Goal: Communication & Community: Answer question/provide support

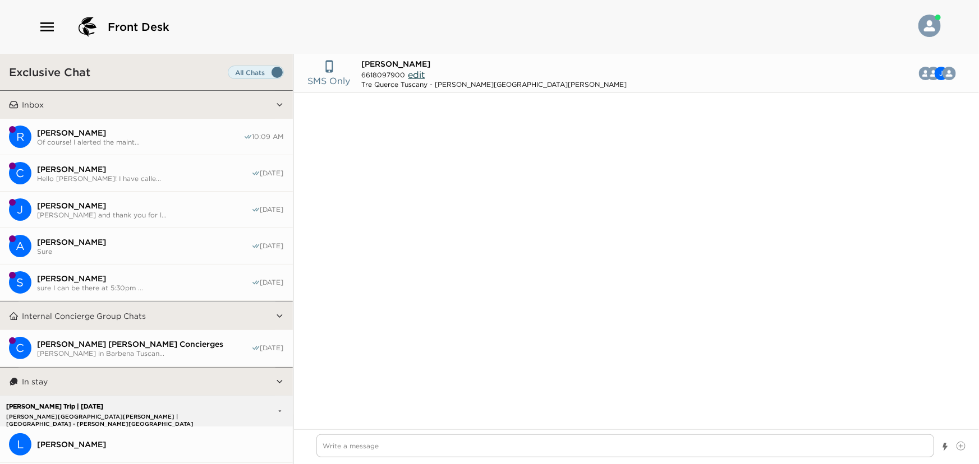
click at [89, 126] on button "R [PERSON_NAME] Of course! I alerted the maint... 10:09 AM" at bounding box center [146, 137] width 293 height 36
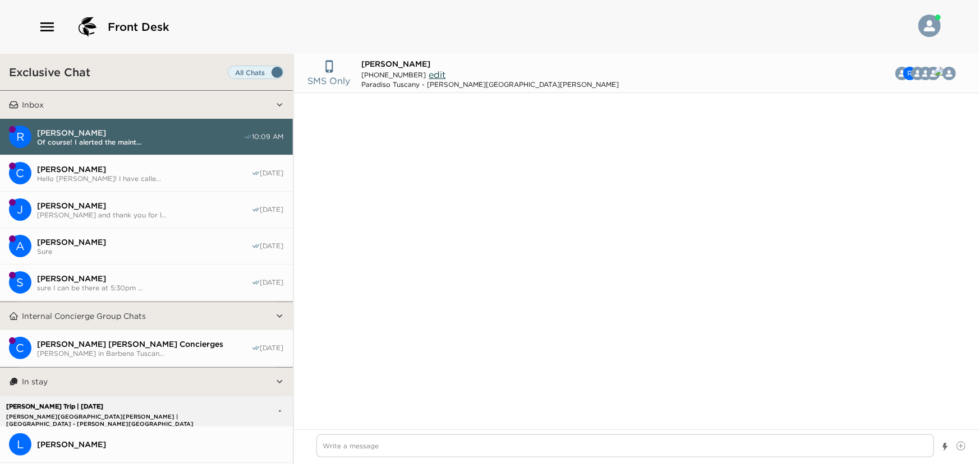
scroll to position [1028, 0]
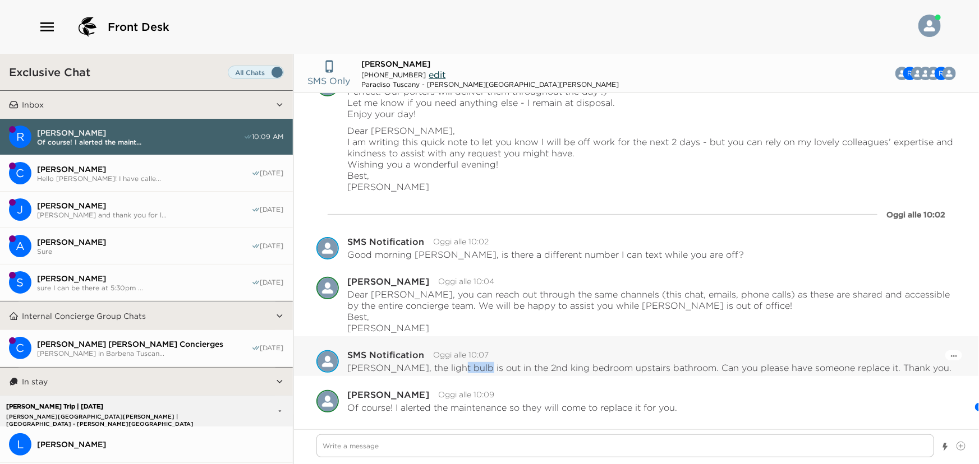
drag, startPoint x: 444, startPoint y: 371, endPoint x: 468, endPoint y: 375, distance: 24.5
click at [468, 375] on div "Pause Escalation SMS Notification Oggi alle 10:07 [PERSON_NAME], the light bulb…" at bounding box center [636, 357] width 685 height 40
click at [490, 443] on textarea "Write a message" at bounding box center [625, 446] width 618 height 23
type textarea "x"
type textarea "D"
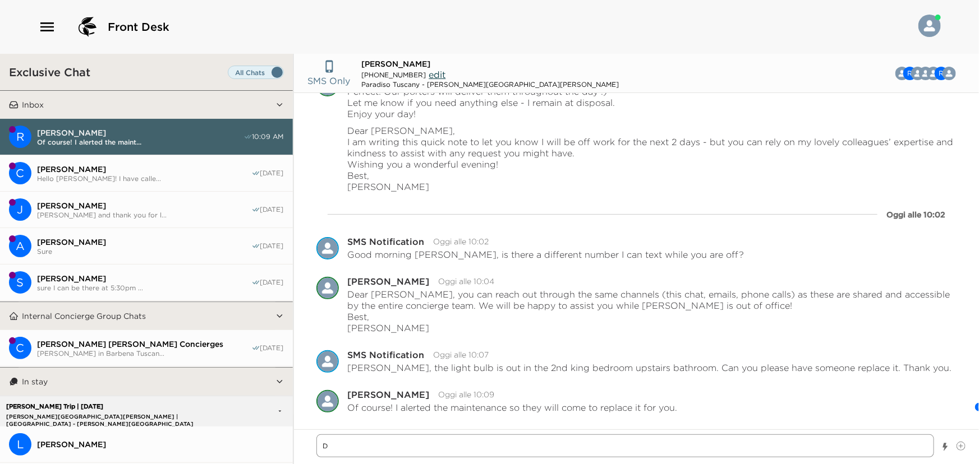
type textarea "x"
type textarea "De"
type textarea "x"
type textarea "Dea"
type textarea "x"
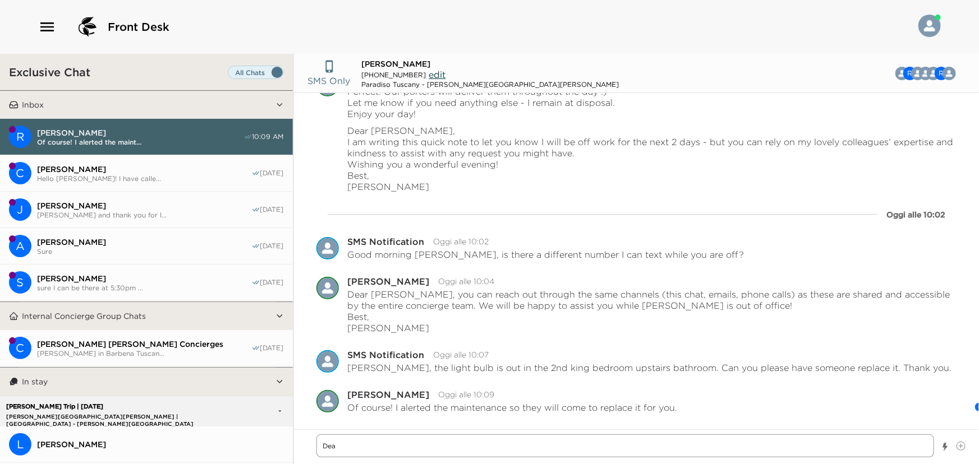
type textarea "Dear"
type textarea "x"
type textarea "Dear"
type textarea "x"
type textarea "Dear M"
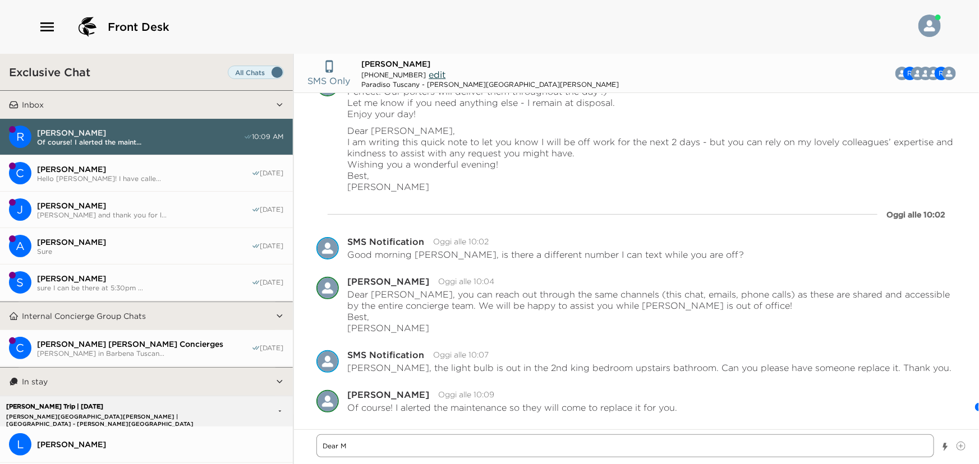
type textarea "x"
type textarea "Dear Mr"
type textarea "x"
type textarea "Dear Mr."
type textarea "x"
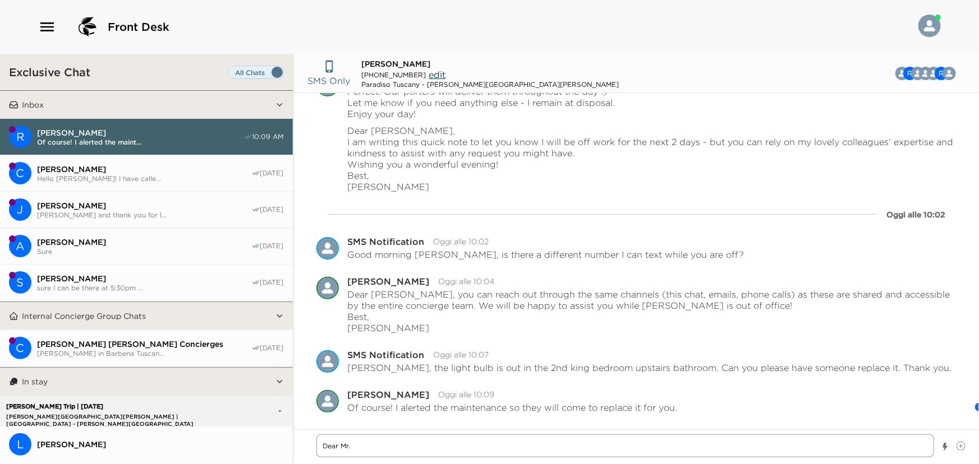
type textarea "Dear Mr."
type textarea "x"
type textarea "Dear Mr. H"
type textarea "x"
type textarea "Dear [PERSON_NAME]"
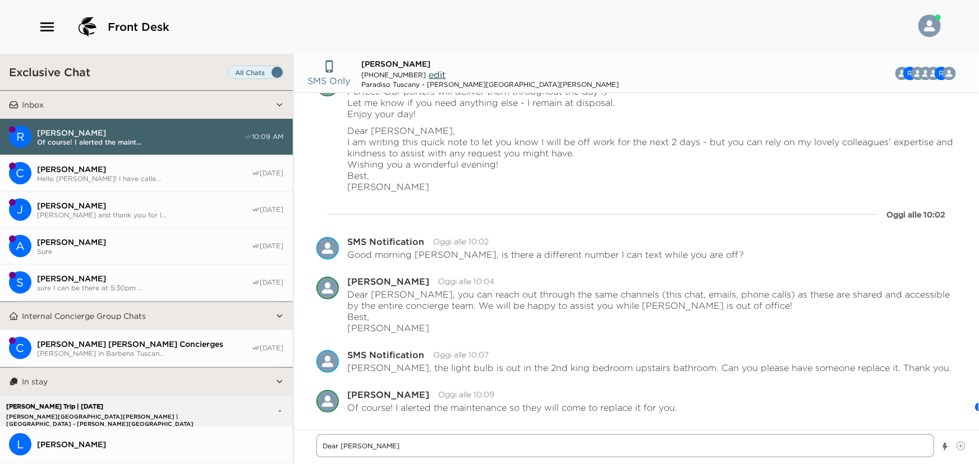
type textarea "x"
type textarea "Dear Mr. Hol"
type textarea "x"
type textarea "Dear Mr. Holo"
type textarea "x"
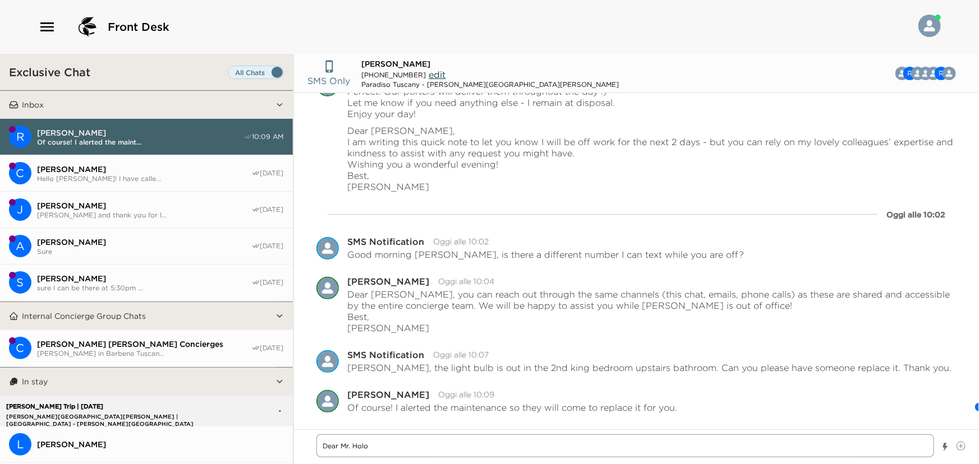
type textarea "Dear Mr. Hol"
type textarea "x"
type textarea "Dear [PERSON_NAME]"
type textarea "x"
type textarea "Dear [PERSON_NAME]"
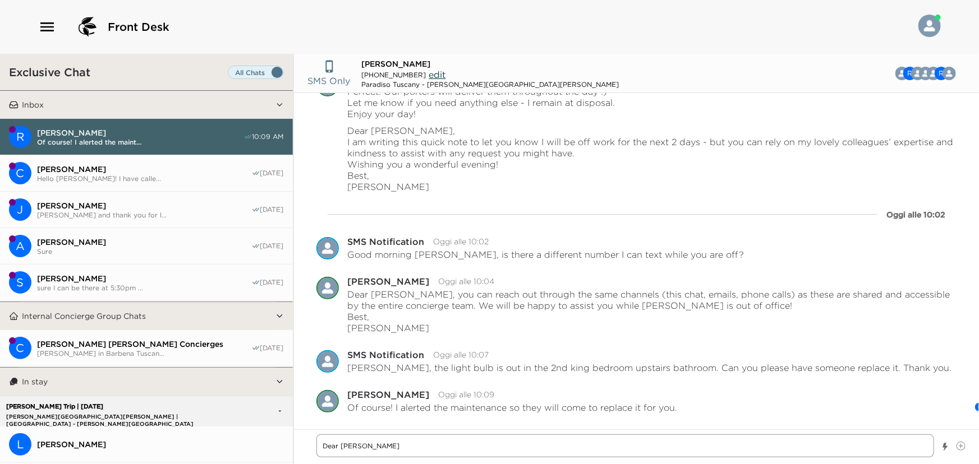
type textarea "x"
type textarea "Dear Mr. Hollow"
type textarea "x"
type textarea "Dear [PERSON_NAME]"
type textarea "x"
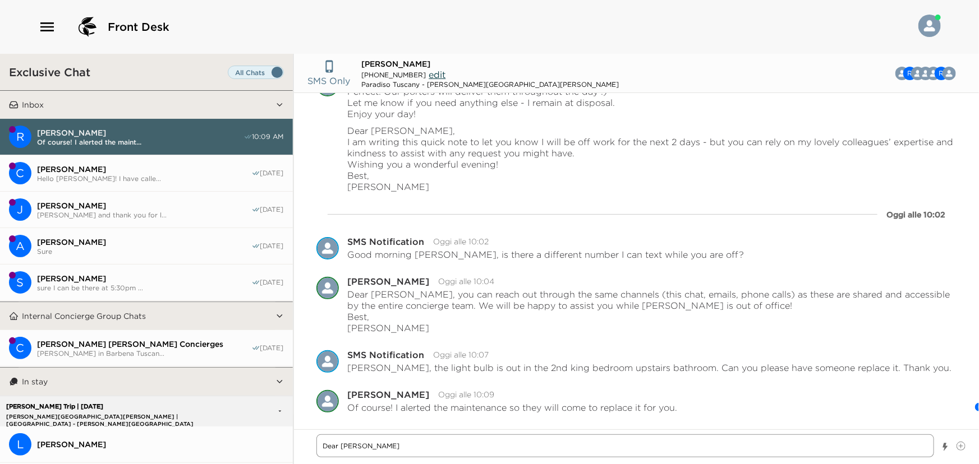
type textarea "Dear [PERSON_NAME]"
type textarea "x"
type textarea "Dear [PERSON_NAME],"
type textarea "x"
type textarea "Dear [PERSON_NAME],"
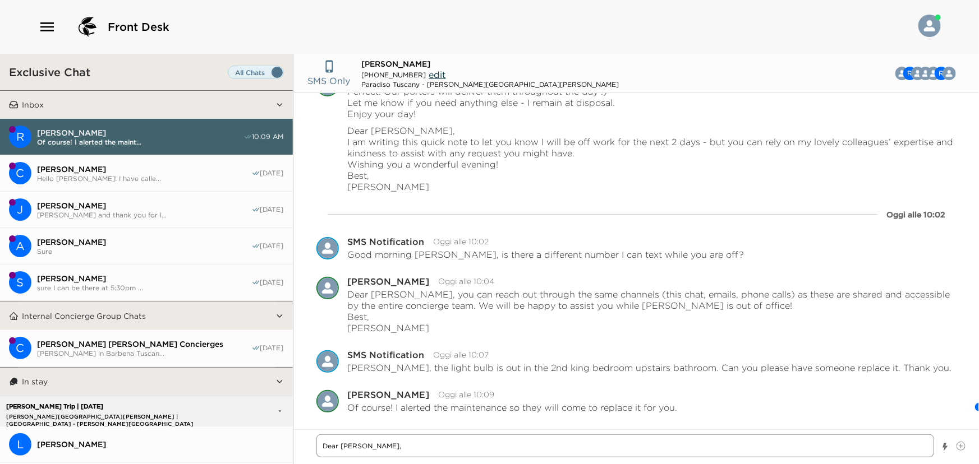
type textarea "x"
type textarea "Dear [PERSON_NAME],"
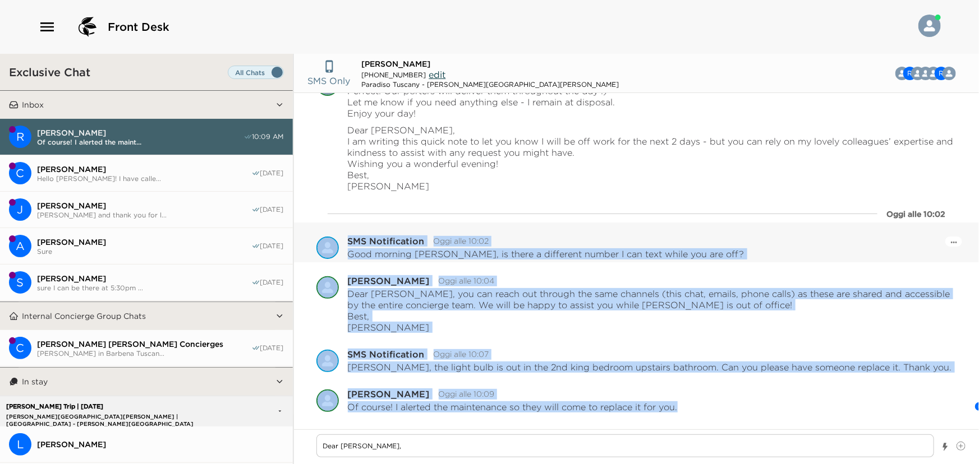
drag, startPoint x: 684, startPoint y: 407, endPoint x: 344, endPoint y: 224, distance: 386.4
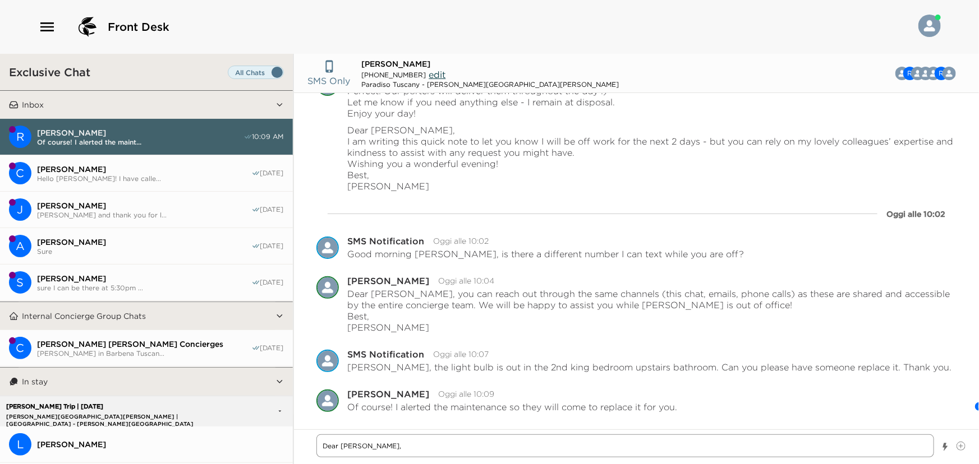
click at [425, 450] on textarea "Dear [PERSON_NAME]," at bounding box center [625, 446] width 618 height 23
type textarea "x"
type textarea "Dear [PERSON_NAME]"
type textarea "x"
type textarea "Dear [PERSON_NAME],"
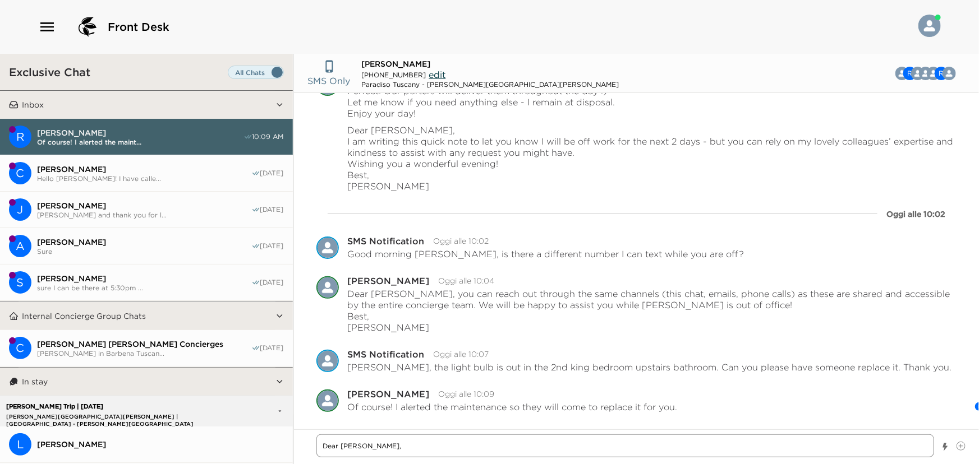
type textarea "x"
type textarea "Dear [PERSON_NAME]"
type textarea "x"
type textarea "Dear [PERSON_NAME], th"
type textarea "x"
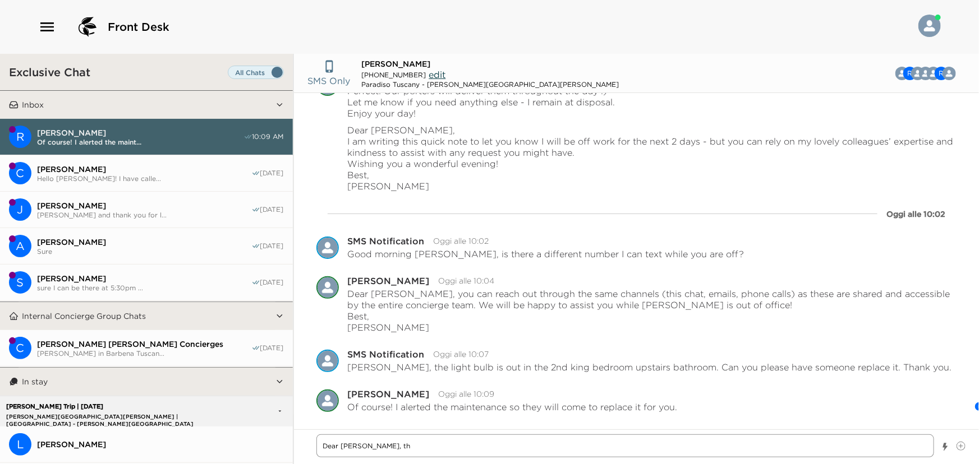
type textarea "Dear [PERSON_NAME], the"
type textarea "x"
type textarea "Dear [PERSON_NAME], the"
type textarea "x"
type textarea "Dear [PERSON_NAME], the m"
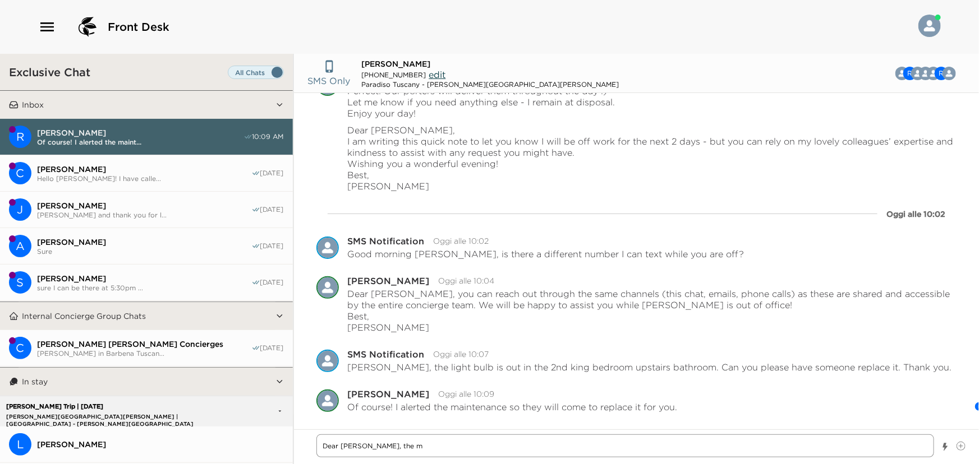
type textarea "x"
type textarea "Dear [PERSON_NAME], the ma"
type textarea "x"
type textarea "Dear [PERSON_NAME], the mai"
type textarea "x"
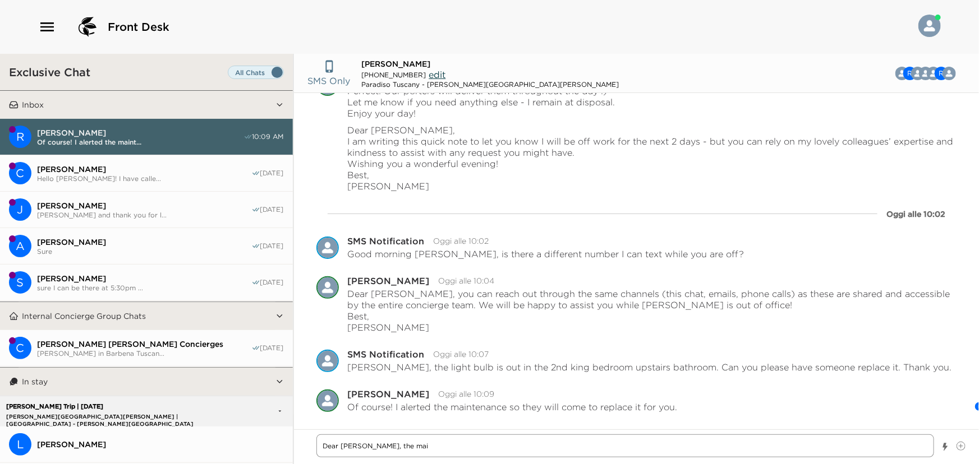
type textarea "Dear [PERSON_NAME], the main"
type textarea "x"
type textarea "Dear [PERSON_NAME], the maint"
type textarea "x"
type textarea "Dear [PERSON_NAME], the mainte"
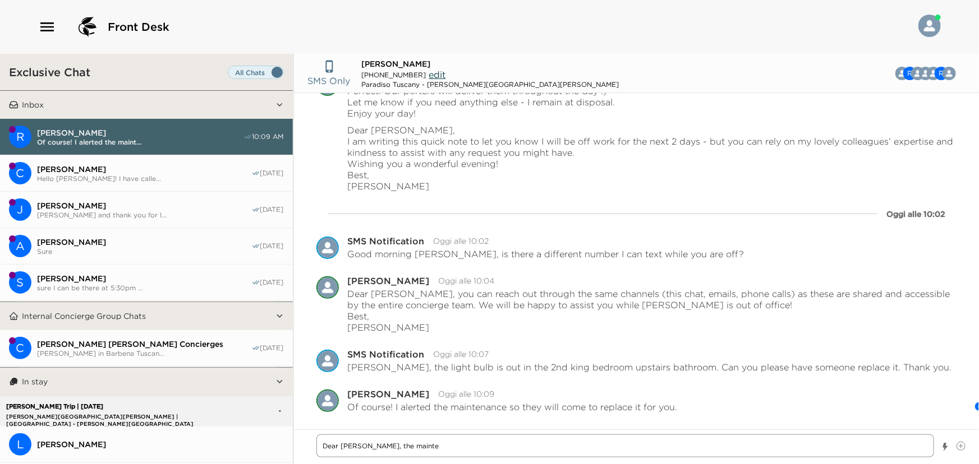
type textarea "x"
type textarea "Dear [PERSON_NAME], the mainten"
type textarea "x"
type textarea "Dear [PERSON_NAME], the maintena"
type textarea "x"
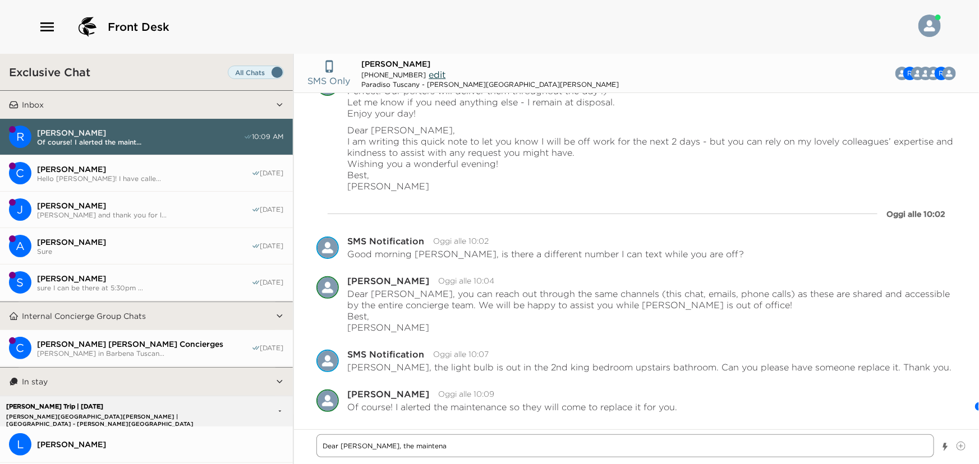
type textarea "Dear [PERSON_NAME], the maintenan"
type textarea "x"
type textarea "Dear [PERSON_NAME], the maintenanc"
type textarea "x"
type textarea "Dear [PERSON_NAME], the maintenance"
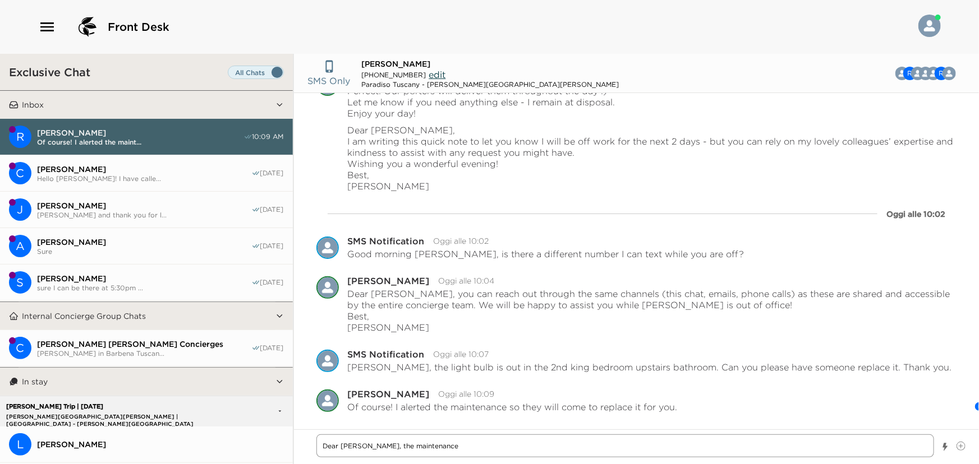
type textarea "x"
type textarea "Dear [PERSON_NAME], the maintenance"
type textarea "x"
type textarea "Dear [PERSON_NAME], the maintenance w"
type textarea "x"
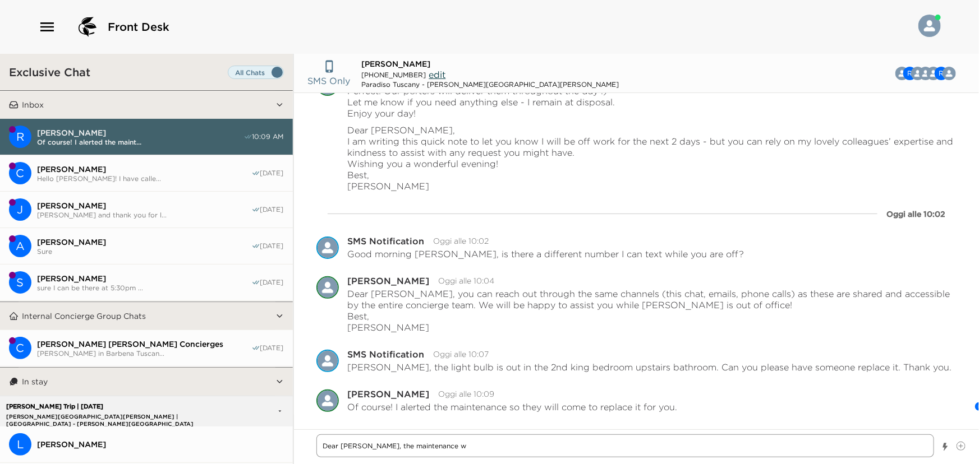
type textarea "Dear [PERSON_NAME], the maintenance wa"
type textarea "x"
type textarea "Dear [PERSON_NAME], the maintenance was"
type textarea "x"
type textarea "Dear [PERSON_NAME], the maintenance was"
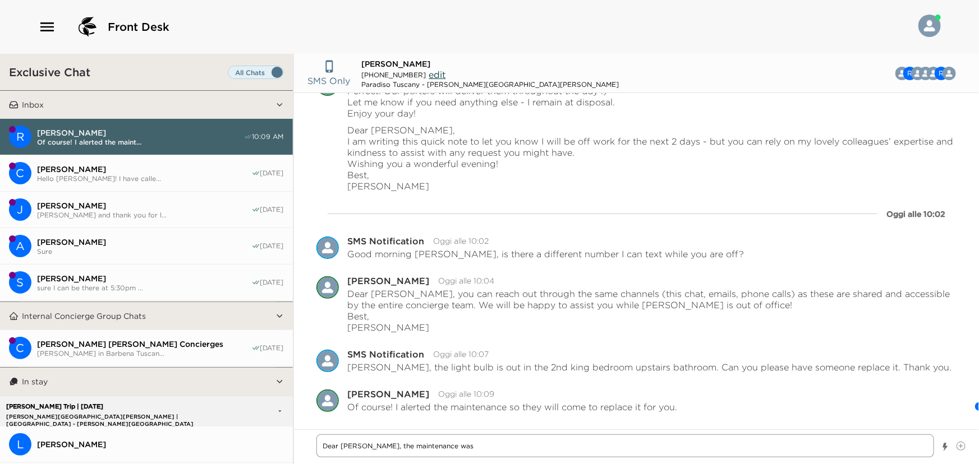
type textarea "x"
type textarea "Dear [PERSON_NAME], the maintenance was j"
type textarea "x"
type textarea "Dear [PERSON_NAME], the maintenance was ju"
type textarea "x"
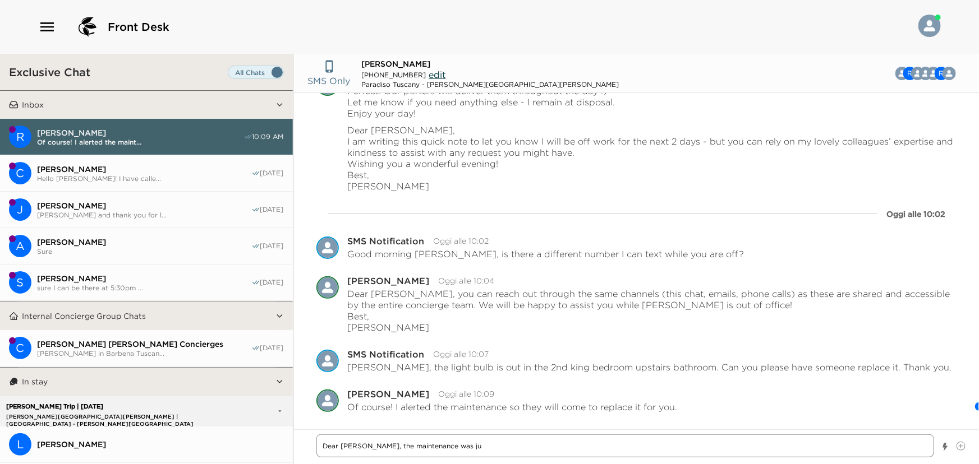
type textarea "Dear [PERSON_NAME], the maintenance was jus"
type textarea "x"
type textarea "Dear [PERSON_NAME], the maintenance was just"
type textarea "x"
type textarea "Dear [PERSON_NAME], the maintenance was just"
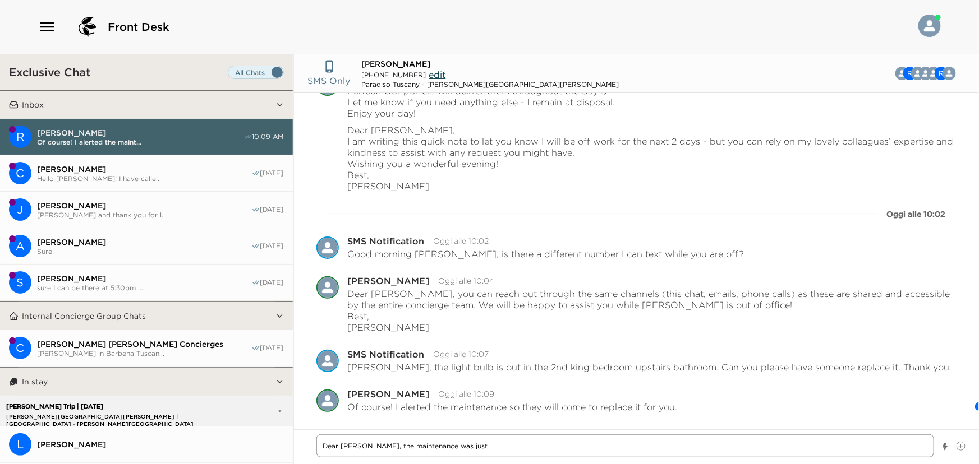
type textarea "x"
type textarea "Dear [PERSON_NAME], the maintenance was just n"
type textarea "x"
type textarea "Dear [PERSON_NAME], the maintenance was just no"
type textarea "x"
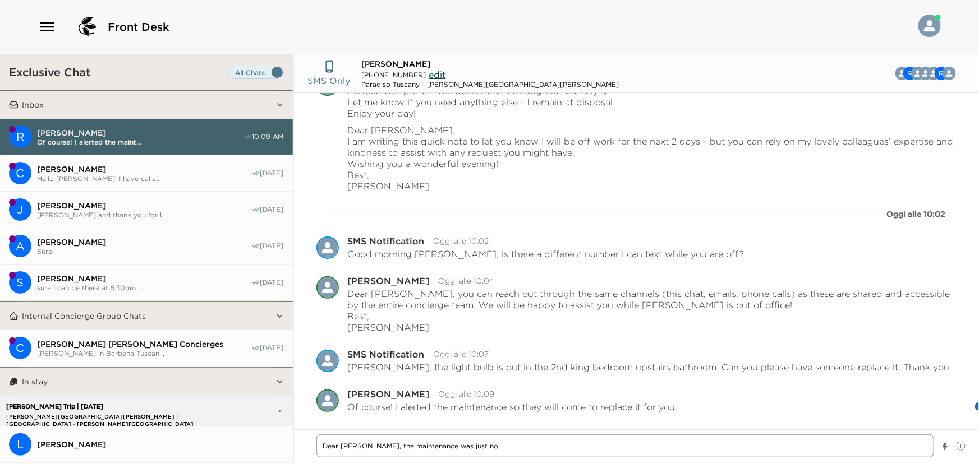
type textarea "Dear [PERSON_NAME], the maintenance was just now"
type textarea "x"
type textarea "Dear [PERSON_NAME], the maintenance was just now"
type textarea "x"
type textarea "Dear [PERSON_NAME], the maintenance was just now a"
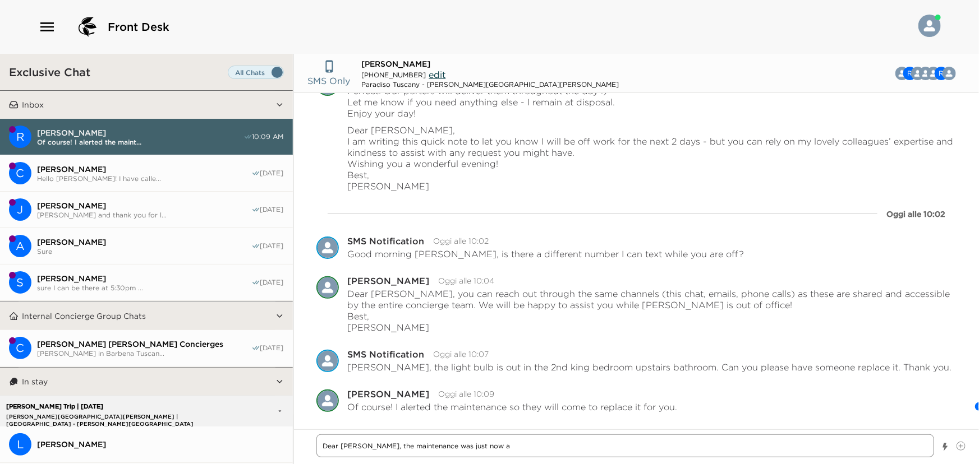
type textarea "x"
type textarea "Dear [PERSON_NAME], the maintenance was just now at"
type textarea "x"
type textarea "Dear [PERSON_NAME], the maintenance was just now at"
type textarea "x"
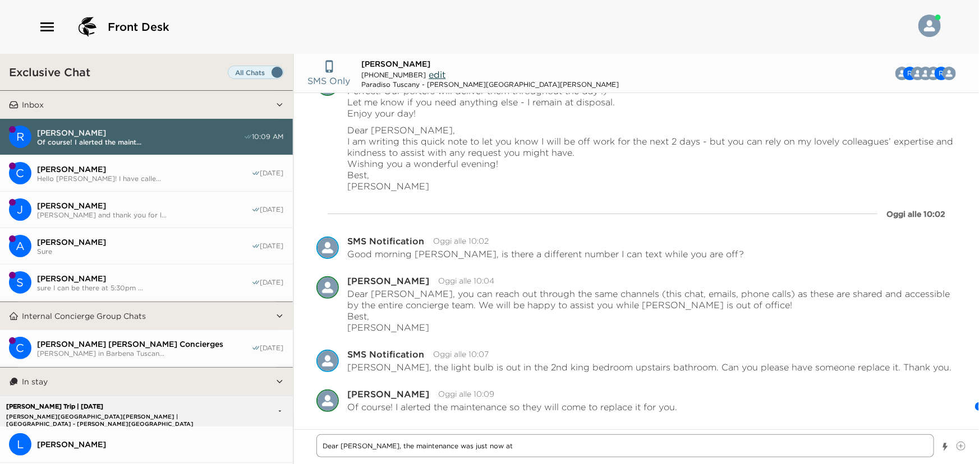
type textarea "Dear [PERSON_NAME], the maintenance was just now at t"
type textarea "x"
type textarea "Dear [PERSON_NAME], the maintenance was just now at th"
type textarea "x"
type textarea "Dear [PERSON_NAME], the maintenance was just now at the"
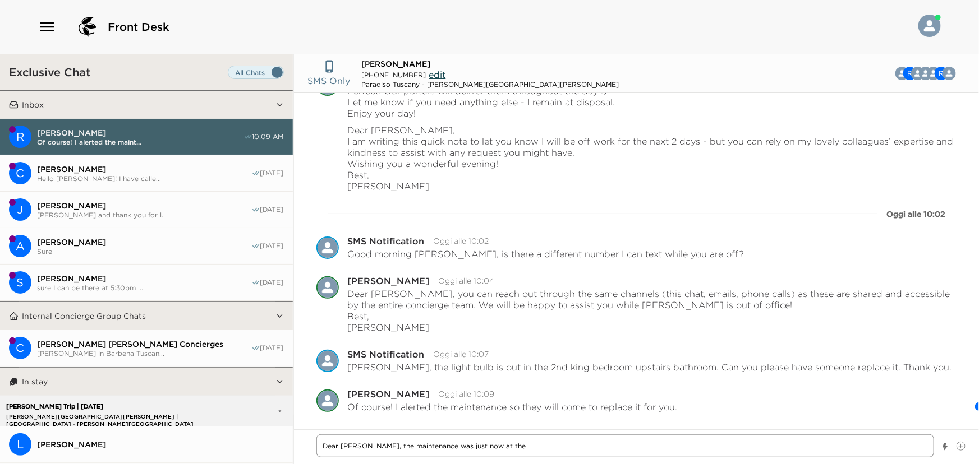
type textarea "x"
type textarea "Dear [PERSON_NAME], the maintenance was just now at the"
type textarea "x"
type textarea "Dear [PERSON_NAME], the maintenance was just now at the v"
type textarea "x"
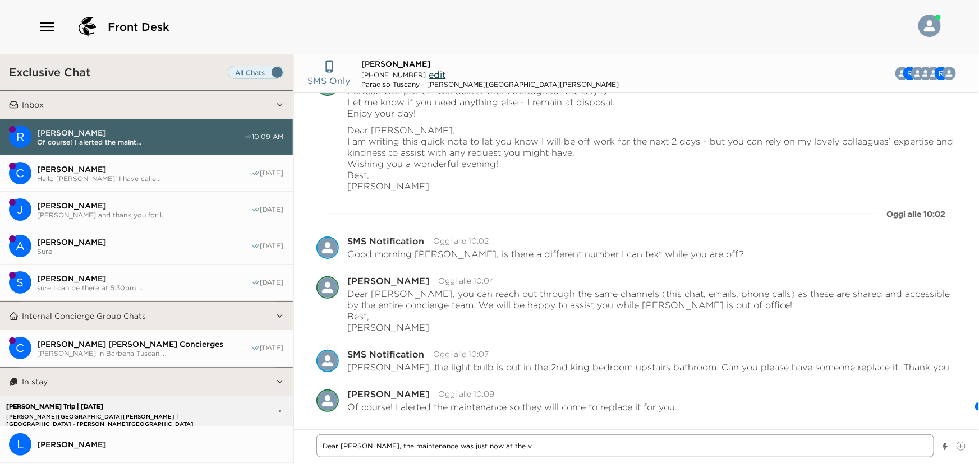
type textarea "Dear [PERSON_NAME], the maintenance was just now at the vi"
type textarea "x"
type textarea "Dear [PERSON_NAME], the maintenance was just now at the vil"
type textarea "x"
type textarea "Dear [PERSON_NAME], the maintenance was just now at the vill"
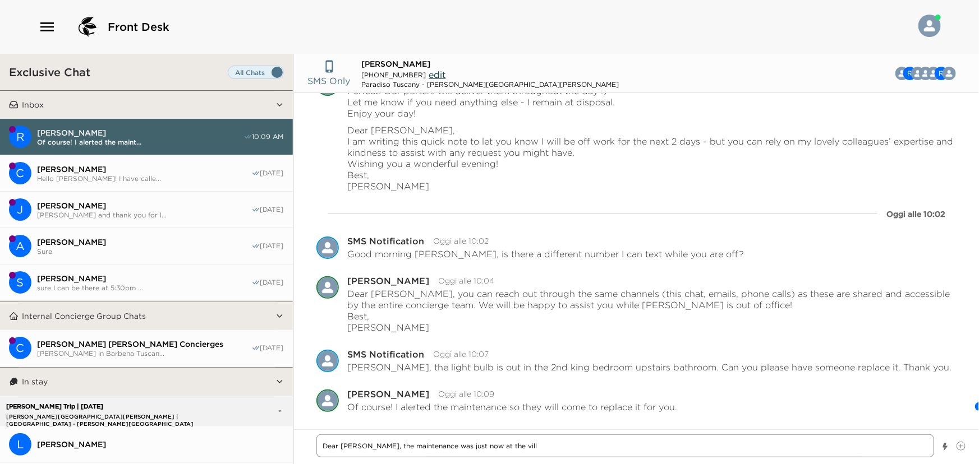
type textarea "x"
type textarea "Dear [PERSON_NAME], the maintenance was just now at the villa"
type textarea "x"
type textarea "Dear [PERSON_NAME], the maintenance was just now at the villa"
type textarea "x"
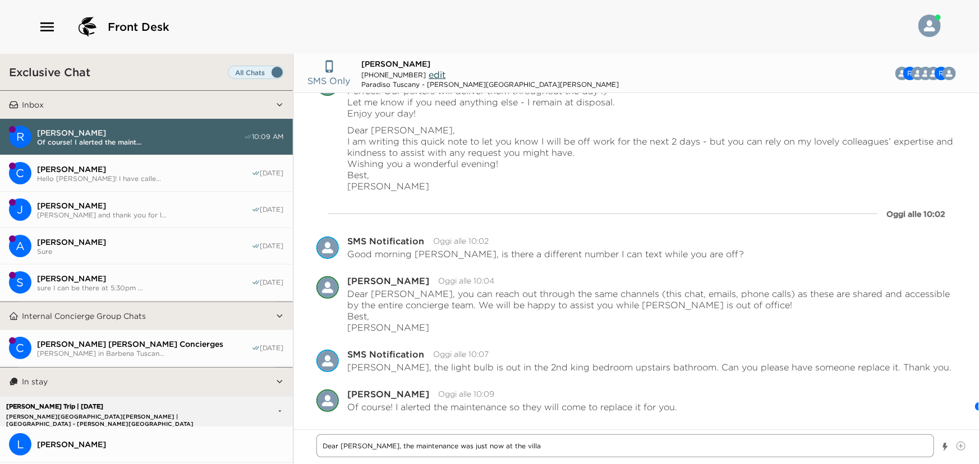
type textarea "Dear [PERSON_NAME], the maintenance was just now at the [GEOGRAPHIC_DATA]"
type textarea "x"
type textarea "Dear [PERSON_NAME], the maintenance was just now at the villa to"
type textarea "x"
type textarea "Dear [PERSON_NAME], the maintenance was just now at the villa to"
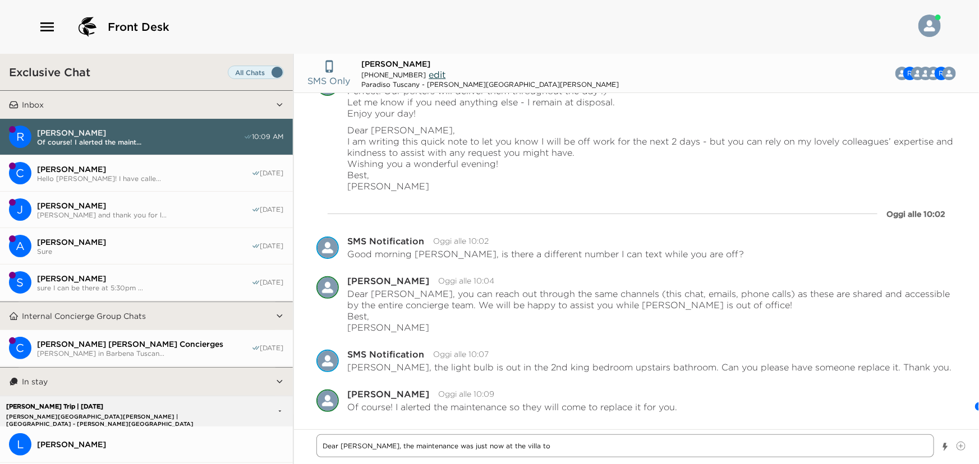
type textarea "x"
type textarea "Dear [PERSON_NAME], the maintenance was just now at the villa to c"
type textarea "x"
type textarea "Dear [PERSON_NAME], the maintenance was just now at the villa to [GEOGRAPHIC_DA…"
type textarea "x"
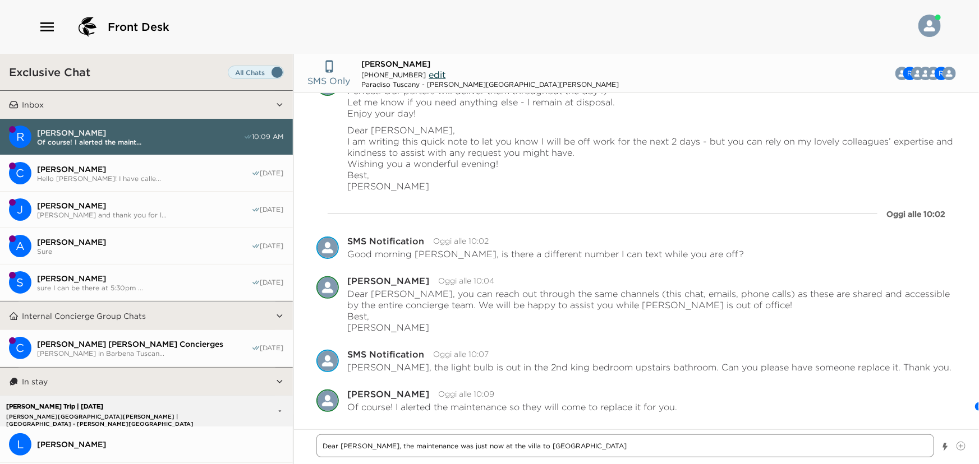
type textarea "Dear [PERSON_NAME], the maintenance was just now at the villa to che"
type textarea "x"
type textarea "Dear [PERSON_NAME], the maintenance was just now at the villa to [GEOGRAPHIC_DA…"
type textarea "x"
type textarea "Dear [PERSON_NAME], the maintenance was just now at the villa to check"
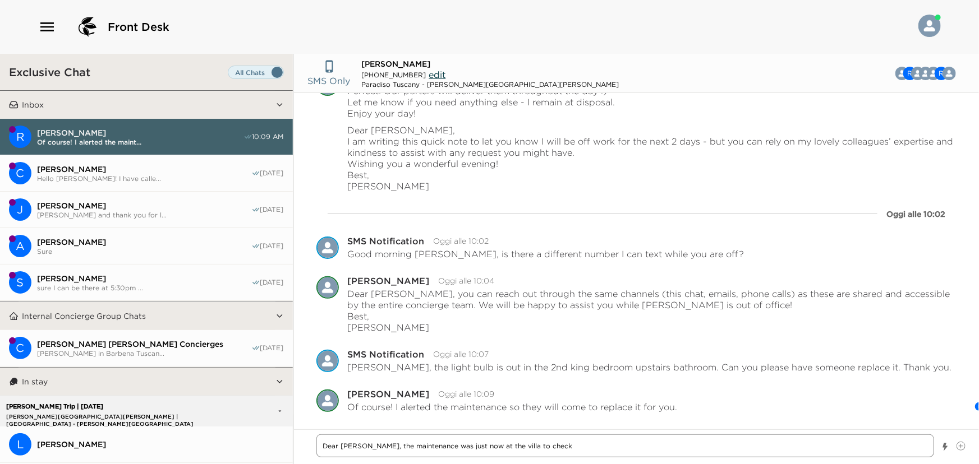
type textarea "x"
type textarea "Dear [PERSON_NAME], the maintenance was just now at the villa to check"
type textarea "x"
type textarea "Dear [PERSON_NAME], the maintenance was just now at the villa to check t"
type textarea "x"
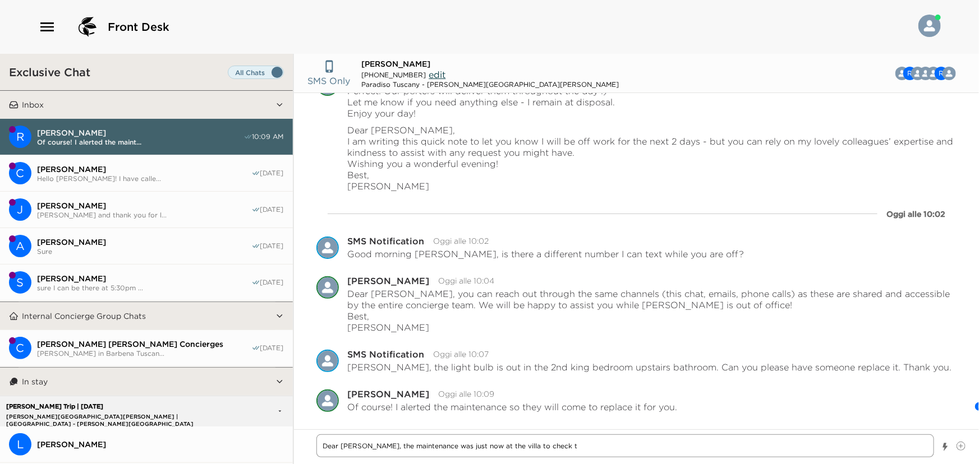
type textarea "Dear [PERSON_NAME], the maintenance was just now at the villa to check th"
type textarea "x"
type textarea "Dear [PERSON_NAME], the maintenance was just now at the villa to check the"
type textarea "x"
type textarea "Dear [PERSON_NAME], the maintenance was just now at the villa to check the"
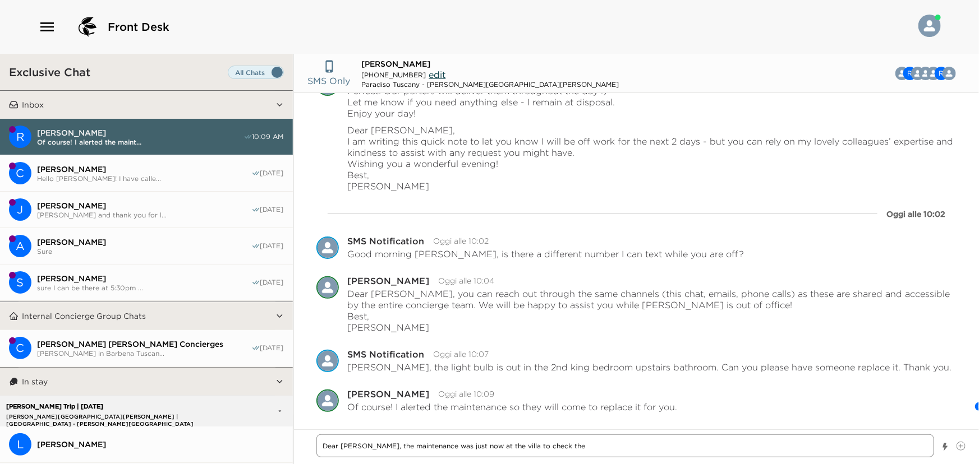
type textarea "x"
type textarea "Dear [PERSON_NAME], the maintenance was just now at the villa to check the l"
type textarea "x"
type textarea "Dear [PERSON_NAME], the maintenance was just now at the villa to check the li"
type textarea "x"
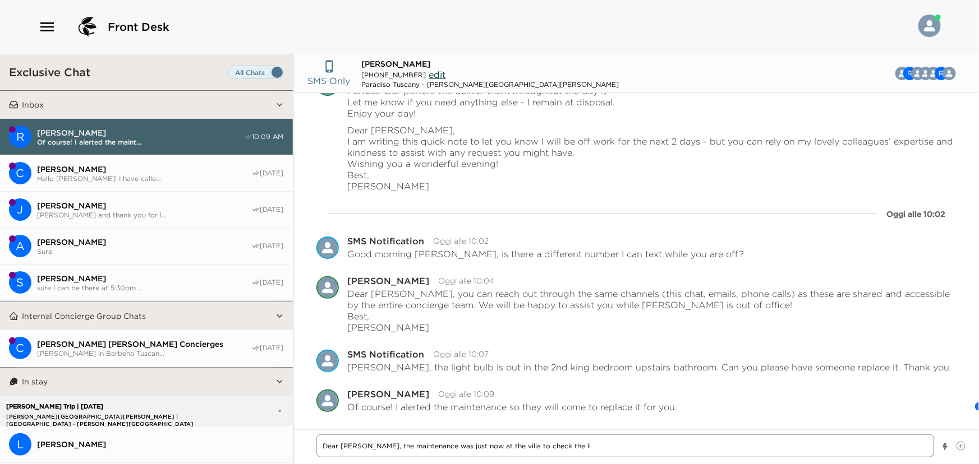
type textarea "Dear [PERSON_NAME], the maintenance was just now at the villa to check the lig"
type textarea "x"
type textarea "Dear [PERSON_NAME], the maintenance was just now at the villa to check the ligh"
type textarea "x"
type textarea "Dear [PERSON_NAME], the maintenance was just now at the villa to check the light"
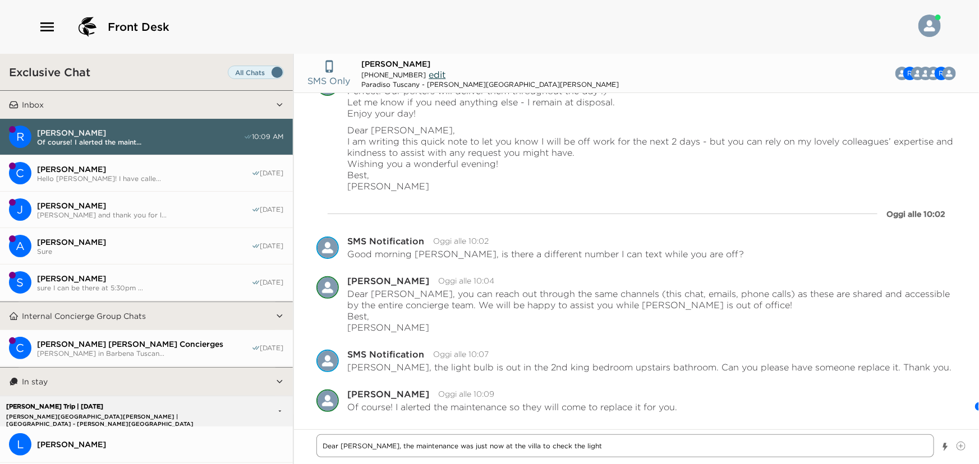
type textarea "x"
type textarea "Dear [PERSON_NAME], the maintenance was just now at the villa to check the light"
type textarea "x"
type textarea "Dear [PERSON_NAME], the maintenance was just now at the villa to check the ligh…"
type textarea "x"
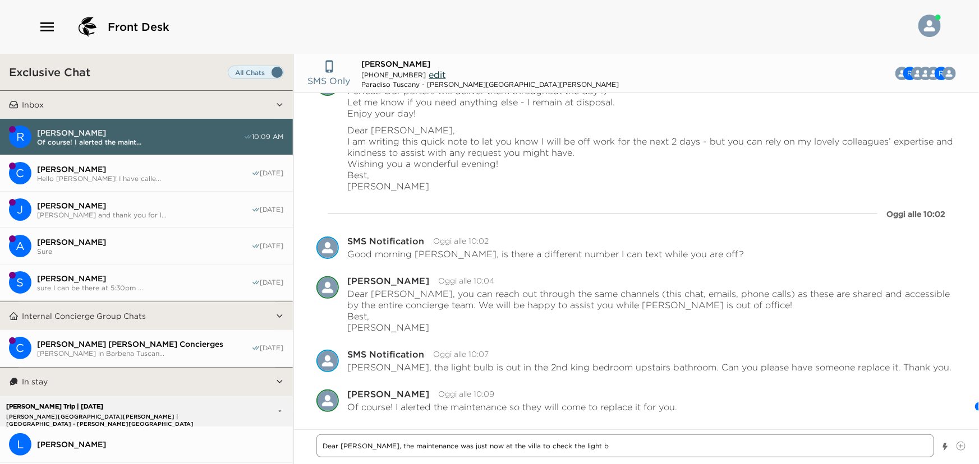
type textarea "Dear [PERSON_NAME], the maintenance was just now at the villa to check the ligh…"
type textarea "x"
type textarea "Dear [PERSON_NAME], the maintenance was just now at the villa to check the ligh…"
type textarea "x"
type textarea "Dear [PERSON_NAME], the maintenance was just now at the villa to check the ligh…"
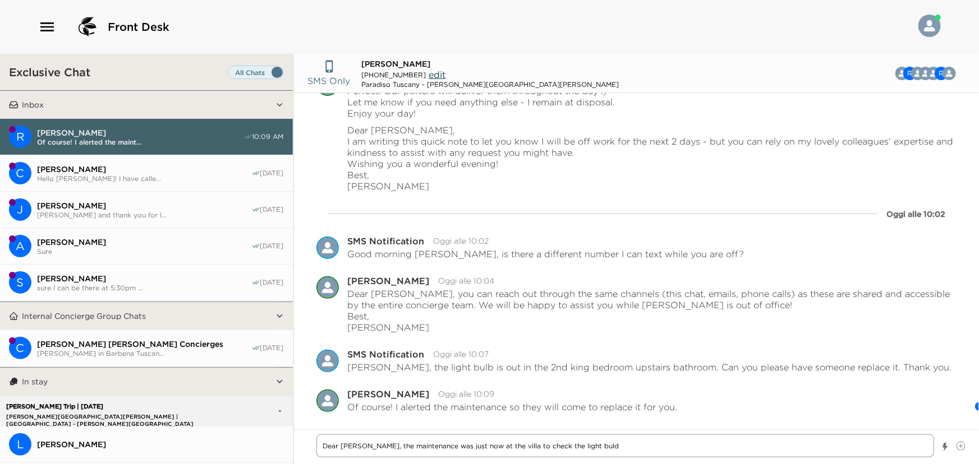
type textarea "x"
type textarea "Dear [PERSON_NAME], the maintenance was just now at the villa to check the ligh…"
type textarea "x"
type textarea "Dear [PERSON_NAME], the maintenance was just now at the villa to check the ligh…"
type textarea "x"
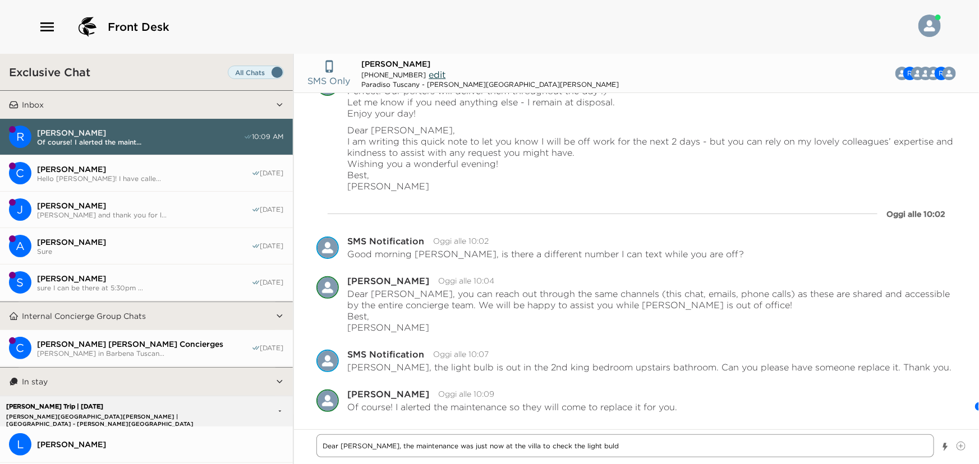
type textarea "Dear [PERSON_NAME], the maintenance was just now at the villa to check the ligh…"
type textarea "x"
type textarea "Dear [PERSON_NAME], the maintenance was just now at the villa to check the ligh…"
type textarea "x"
type textarea "Dear [PERSON_NAME], the maintenance was just now at the villa to check the ligh…"
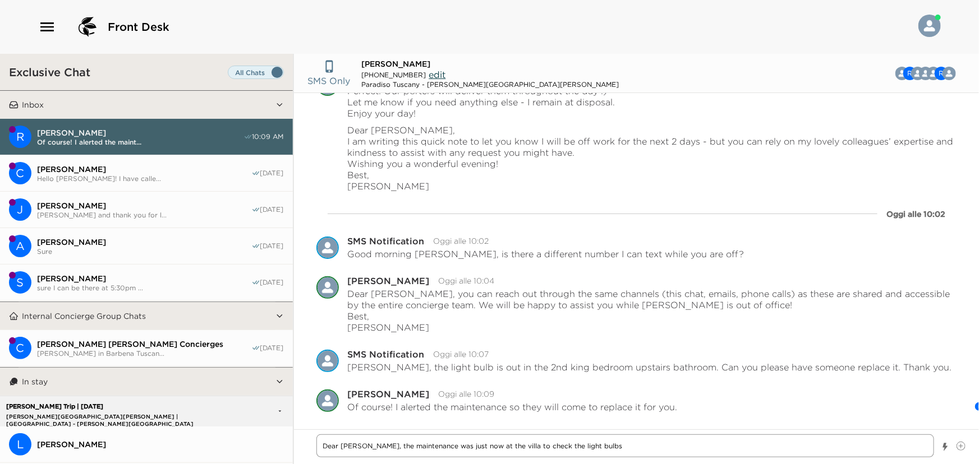
type textarea "x"
type textarea "Dear [PERSON_NAME], the maintenance was just now at the villa to check the ligh…"
type textarea "x"
type textarea "Dear [PERSON_NAME], the maintenance was just now at the villa to check the ligh…"
type textarea "x"
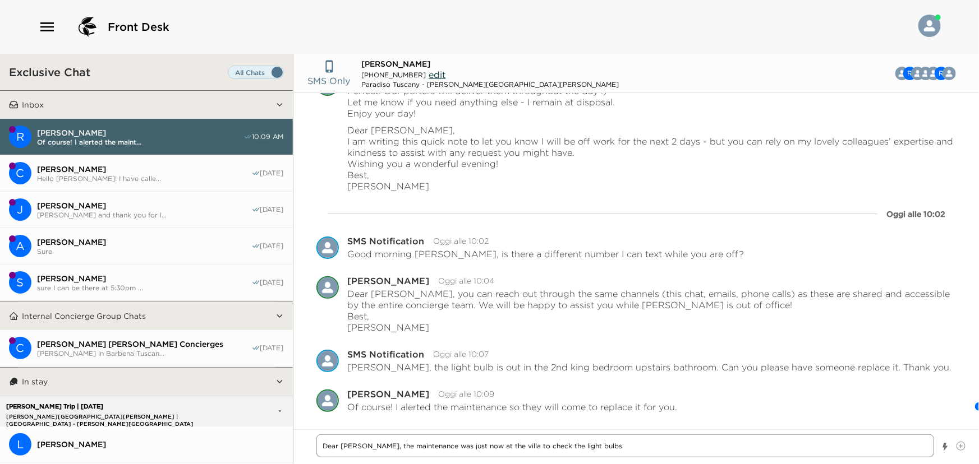
type textarea "Dear [PERSON_NAME], the maintenance was just now at the villa to check the ligh…"
type textarea "x"
type textarea "Dear [PERSON_NAME], the maintenance was just now at the villa to check the ligh…"
type textarea "x"
type textarea "Dear [PERSON_NAME], the maintenance was just now at the villa to check the ligh…"
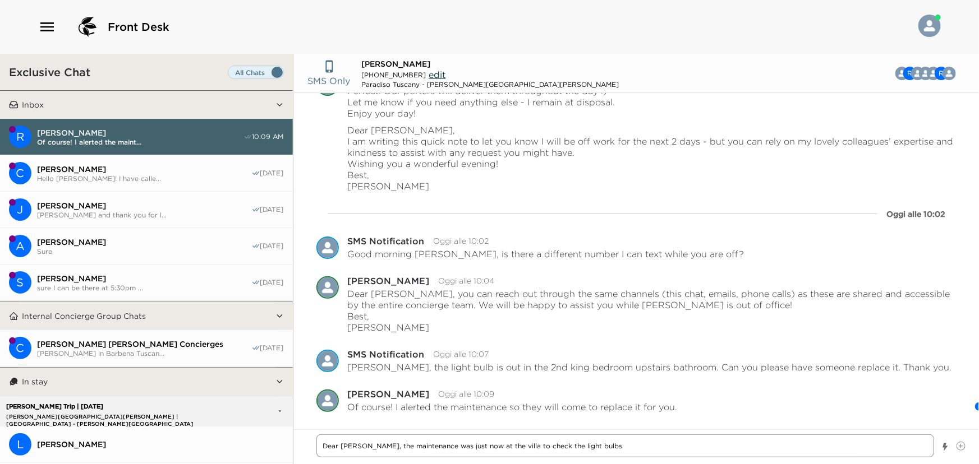
type textarea "x"
type textarea "Dear [PERSON_NAME], the maintenance was just now at the villa to check the ligh…"
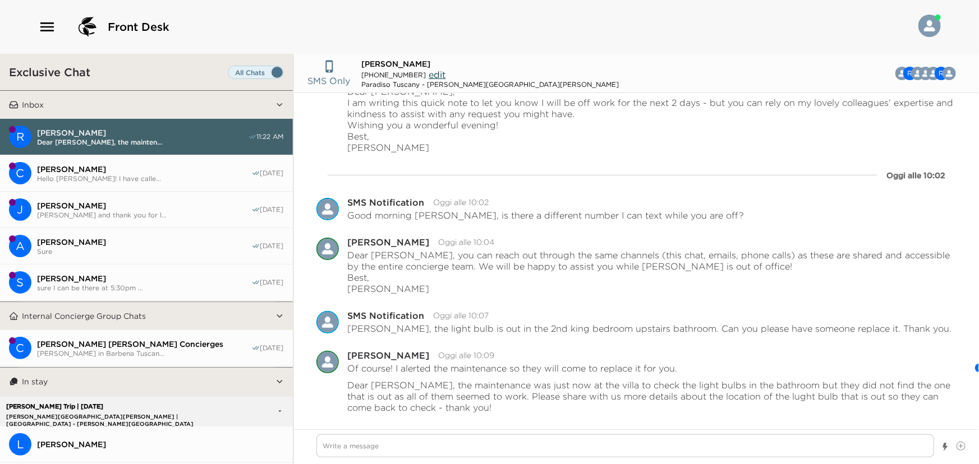
click at [125, 164] on span "[PERSON_NAME]" at bounding box center [144, 169] width 214 height 10
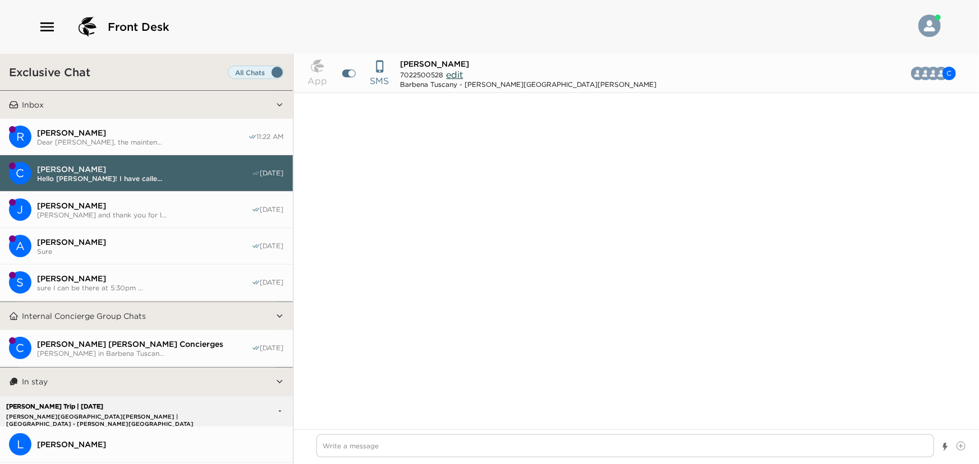
scroll to position [2015, 0]
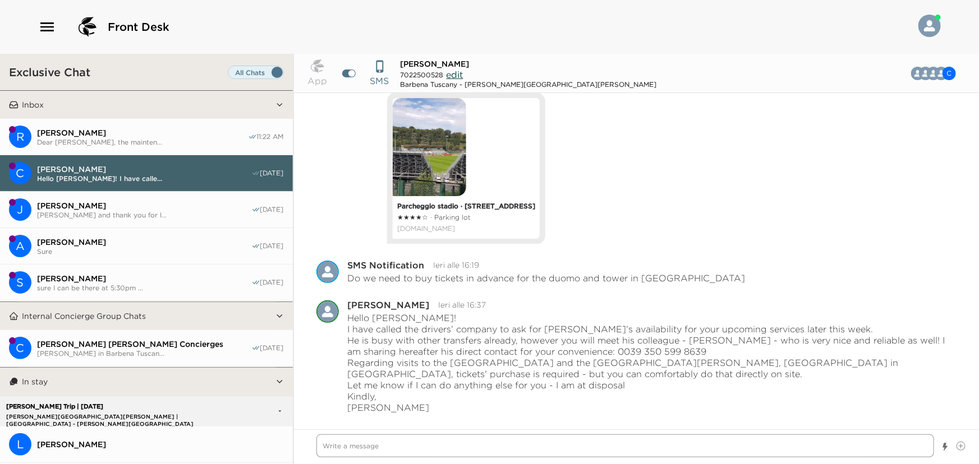
click at [471, 454] on textarea "Write a message" at bounding box center [625, 446] width 618 height 23
paste textarea "[PERSON_NAME] 3334496553"
click at [362, 450] on textarea "Dear [PERSON_NAME], [PERSON_NAME] 3334496553" at bounding box center [625, 446] width 618 height 23
click at [927, 27] on img at bounding box center [929, 26] width 22 height 22
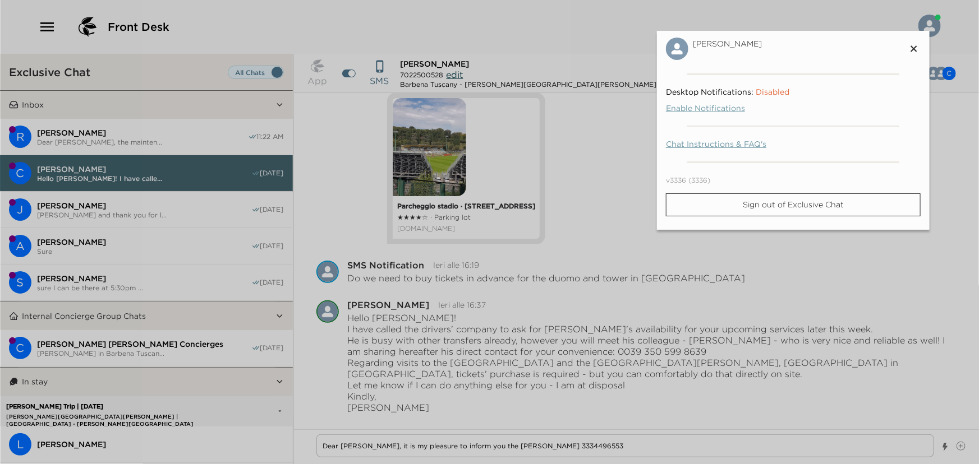
click at [914, 43] on icon at bounding box center [913, 48] width 13 height 13
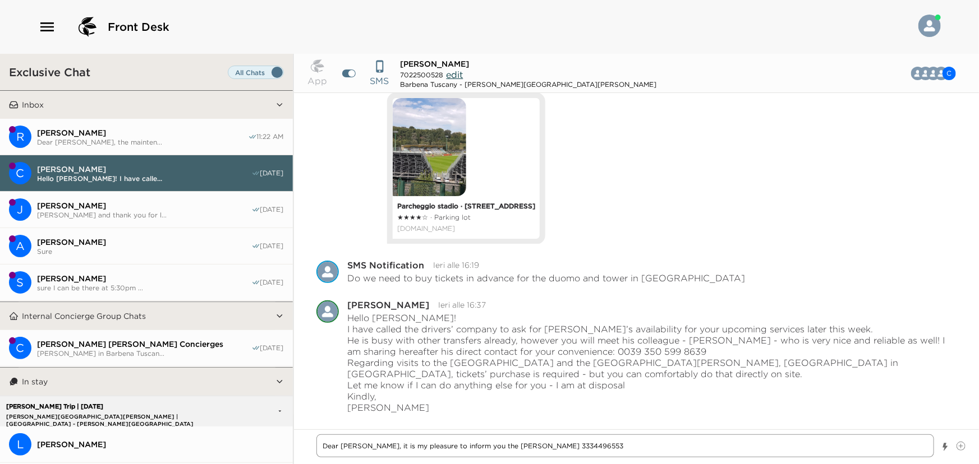
click at [478, 448] on textarea "Dear [PERSON_NAME], it is my pleasure to inform you the [PERSON_NAME] 3334496553" at bounding box center [625, 446] width 618 height 23
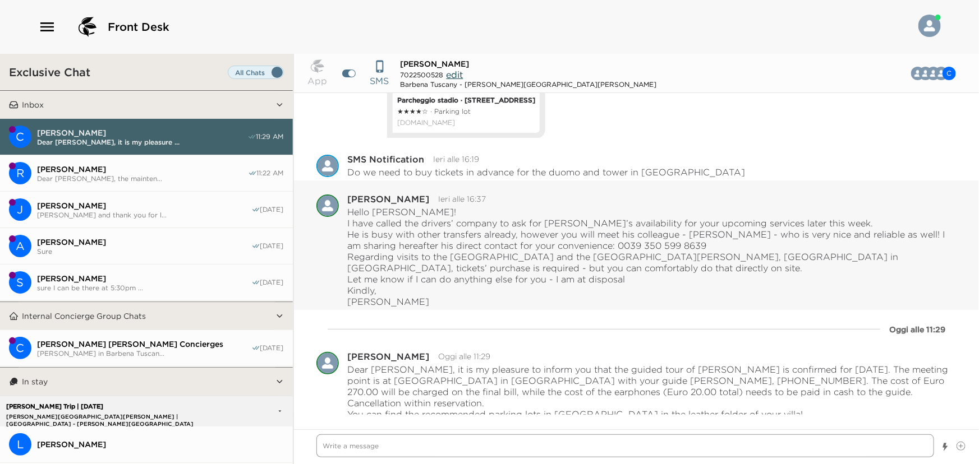
scroll to position [2150, 0]
